Goal: Task Accomplishment & Management: Manage account settings

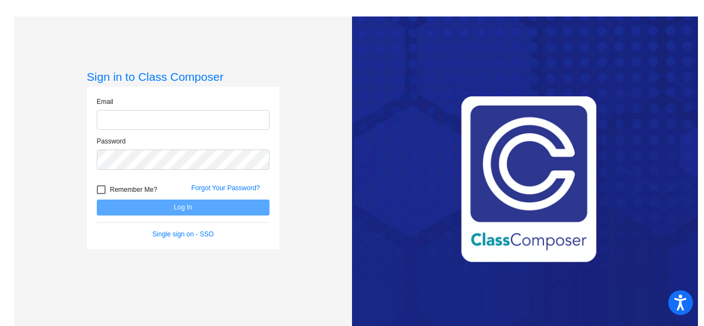
type input "[EMAIL_ADDRESS][PERSON_NAME][DOMAIN_NAME]"
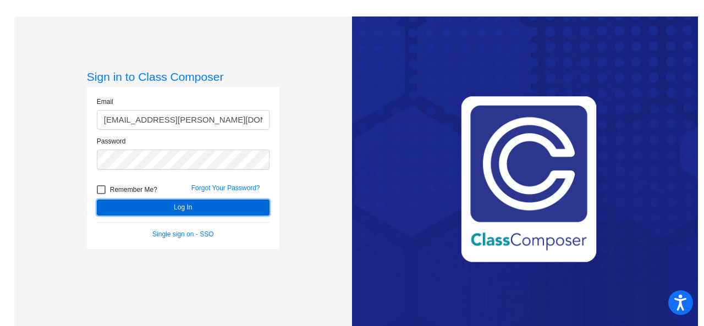
click at [153, 203] on button "Log In" at bounding box center [183, 208] width 173 height 16
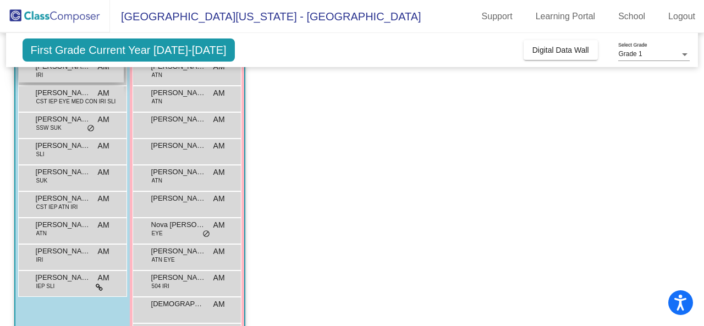
scroll to position [161, 0]
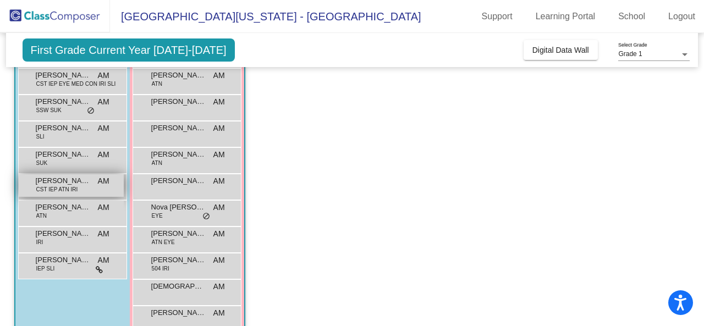
click at [73, 183] on span "[PERSON_NAME]" at bounding box center [63, 180] width 55 height 11
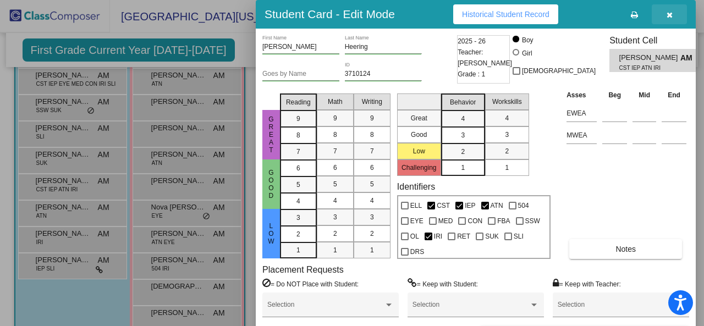
click at [673, 16] on button "button" at bounding box center [668, 14] width 35 height 20
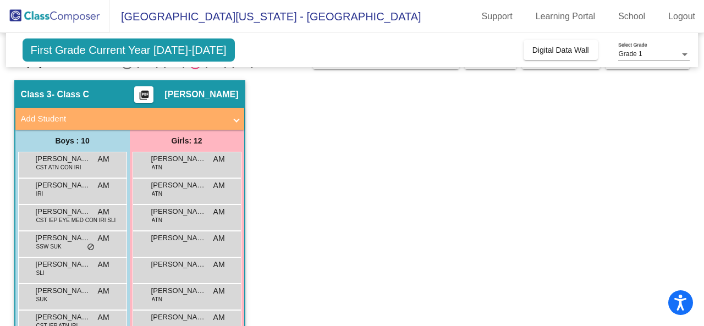
scroll to position [0, 0]
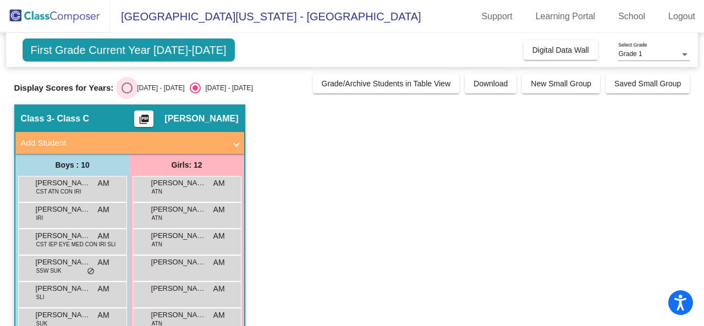
click at [127, 88] on div "Select an option" at bounding box center [126, 87] width 11 height 11
click at [127, 93] on input "[DATE] - [DATE]" at bounding box center [126, 93] width 1 height 1
radio input "true"
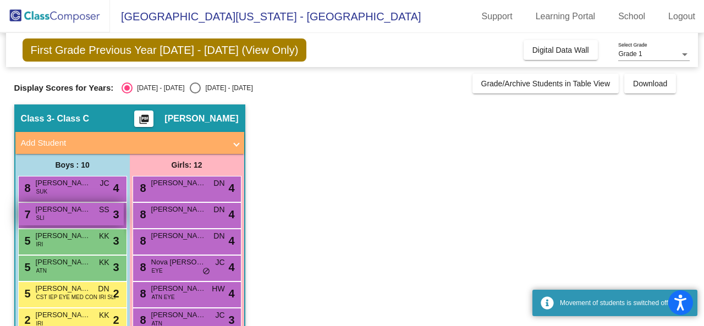
scroll to position [184, 0]
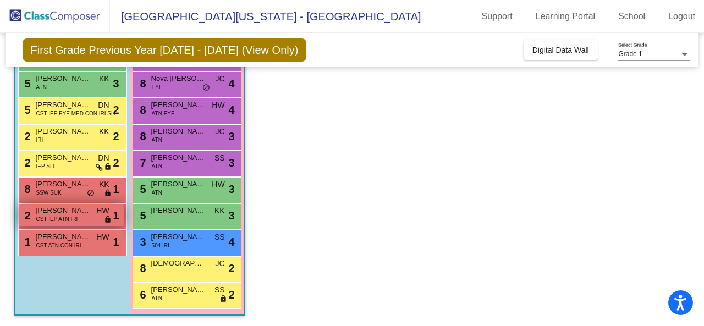
drag, startPoint x: 54, startPoint y: 207, endPoint x: 40, endPoint y: 220, distance: 19.1
click at [40, 220] on span "CST IEP ATN IRI" at bounding box center [57, 219] width 42 height 8
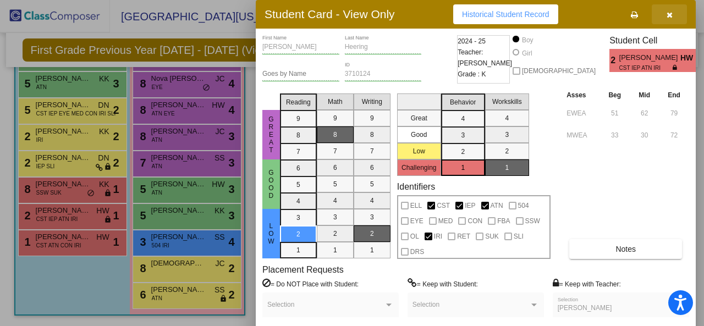
click at [670, 12] on icon "button" at bounding box center [669, 15] width 6 height 8
